Goal: Transaction & Acquisition: Purchase product/service

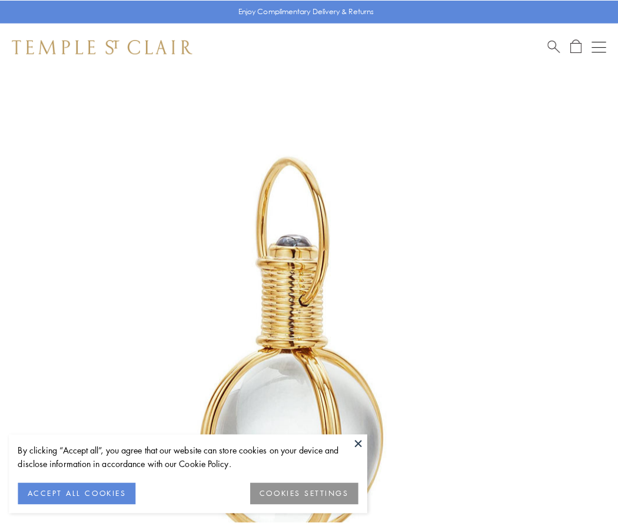
scroll to position [307, 0]
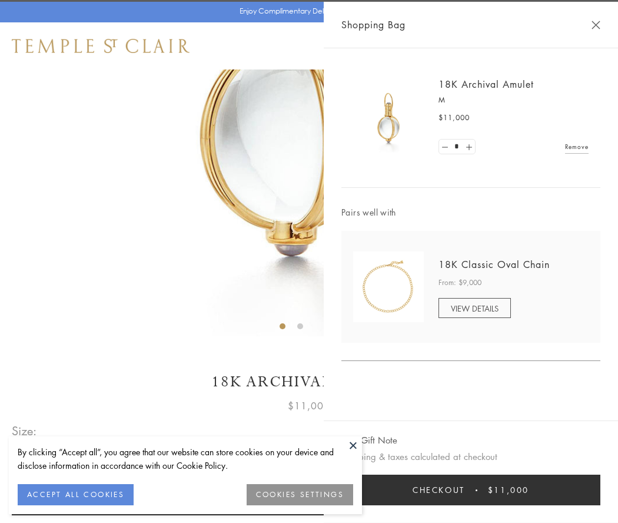
click at [471, 490] on button "Checkout $11,000" at bounding box center [471, 490] width 259 height 31
